Goal: Task Accomplishment & Management: Manage account settings

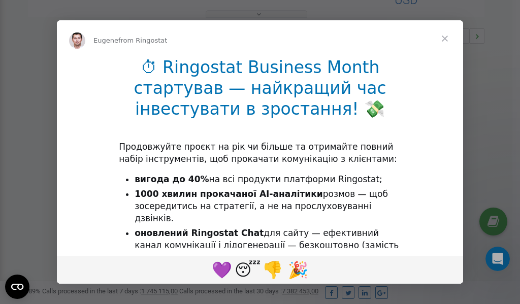
click at [445, 39] on span "Close" at bounding box center [445, 38] width 37 height 37
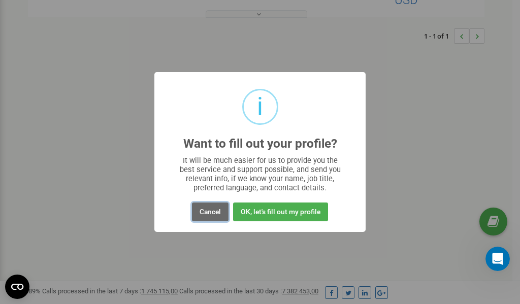
click at [211, 212] on button "Cancel" at bounding box center [210, 212] width 37 height 19
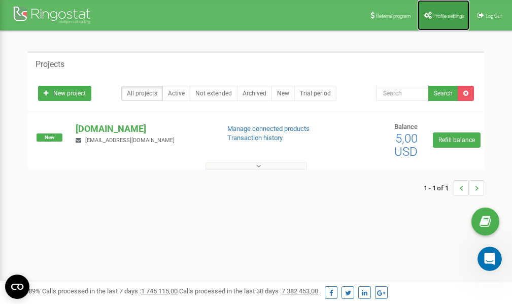
click at [446, 10] on link "Profile settings" at bounding box center [444, 15] width 52 height 30
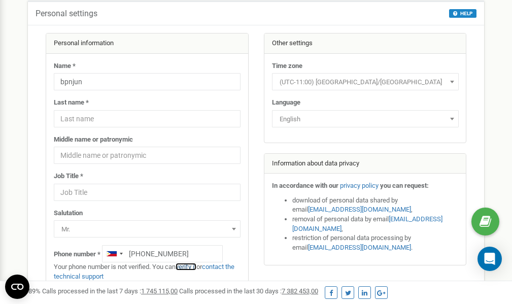
click at [193, 268] on link "verify it" at bounding box center [186, 267] width 21 height 8
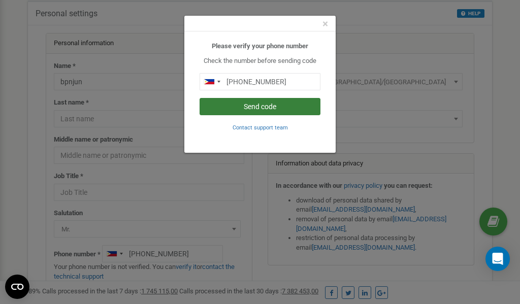
click at [272, 106] on button "Send code" at bounding box center [260, 106] width 121 height 17
